Goal: Information Seeking & Learning: Find specific page/section

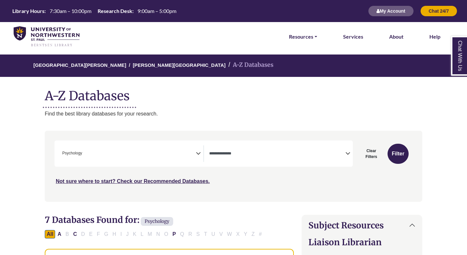
select select "Database Types Filter"
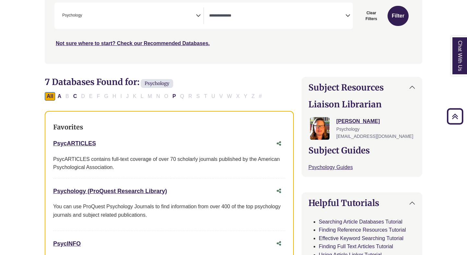
scroll to position [144, 0]
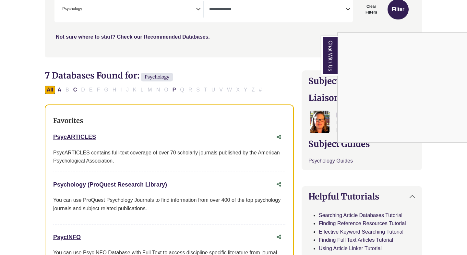
click at [67, 90] on div "Chat With Us" at bounding box center [233, 127] width 467 height 255
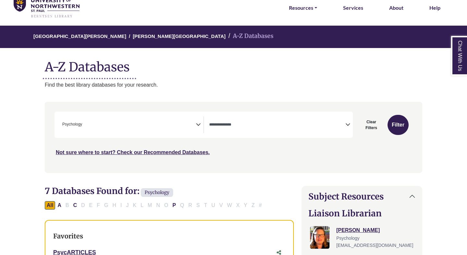
scroll to position [49, 0]
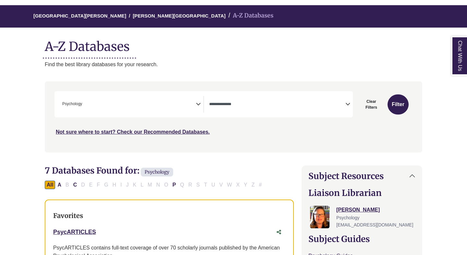
click at [192, 104] on span "× Psychology" at bounding box center [128, 104] width 136 height 17
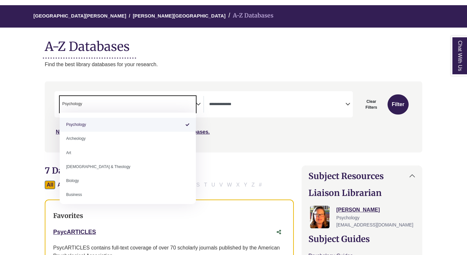
drag, startPoint x: 116, startPoint y: 102, endPoint x: 52, endPoint y: 96, distance: 64.2
click at [52, 96] on div "Search filters" at bounding box center [234, 117] width 370 height 66
click at [83, 105] on textarea "Search" at bounding box center [84, 104] width 3 height 5
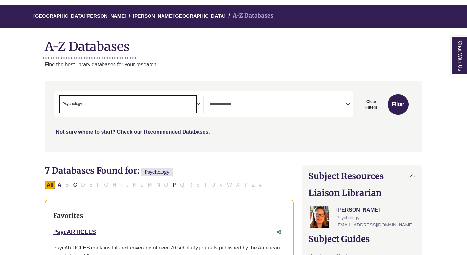
select select "Database Subject Filter"
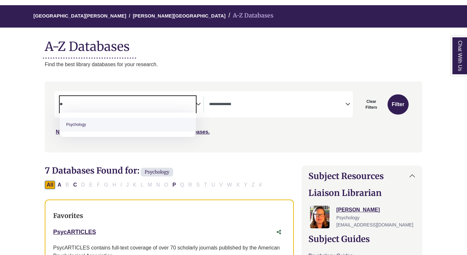
type textarea "*"
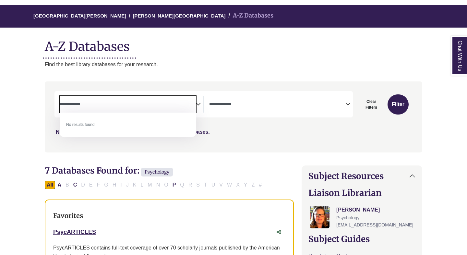
type textarea "**********"
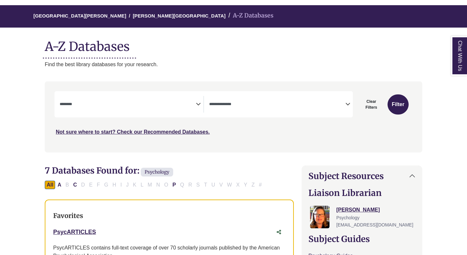
click at [185, 156] on div "**********" at bounding box center [234, 121] width 386 height 80
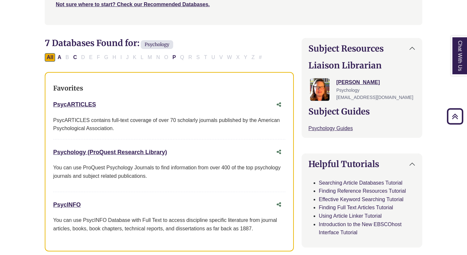
scroll to position [147, 0]
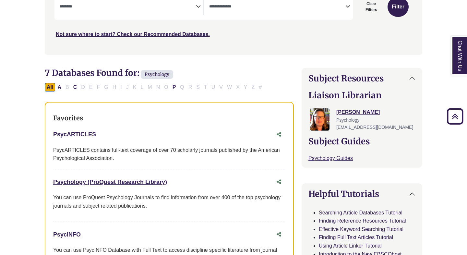
click at [81, 132] on link "PsycARTICLES This link opens in a new window" at bounding box center [74, 134] width 43 height 6
